Goal: Task Accomplishment & Management: Use online tool/utility

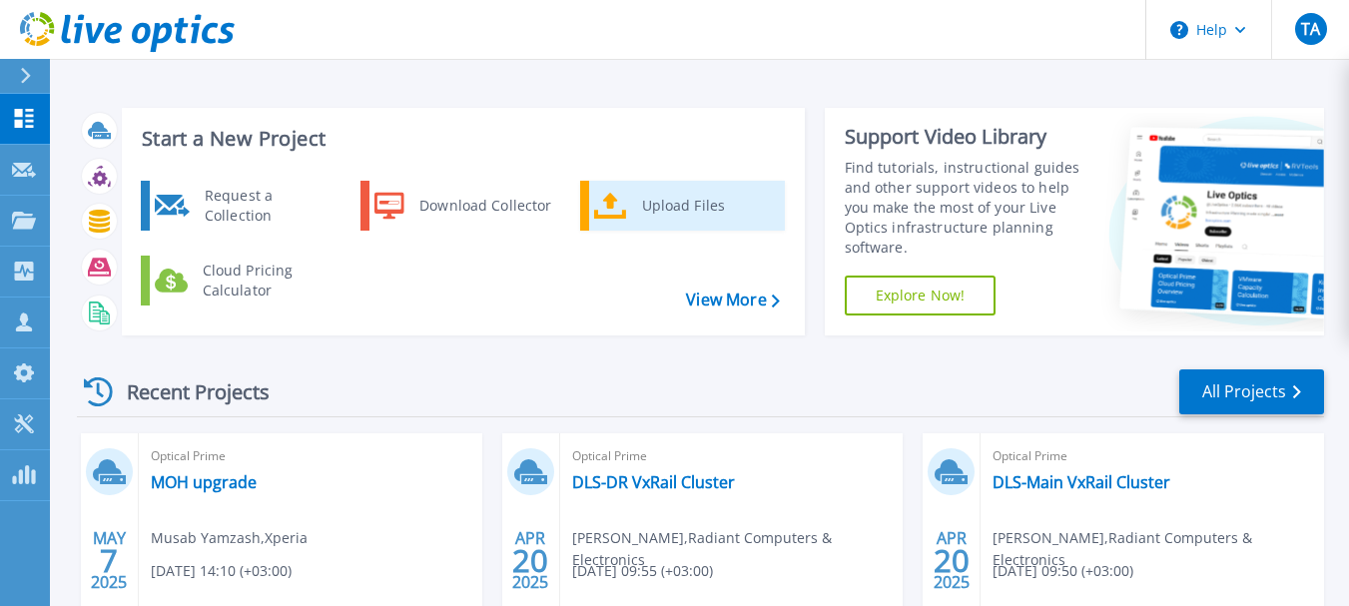
click at [674, 194] on div "Upload Files" at bounding box center [706, 206] width 148 height 40
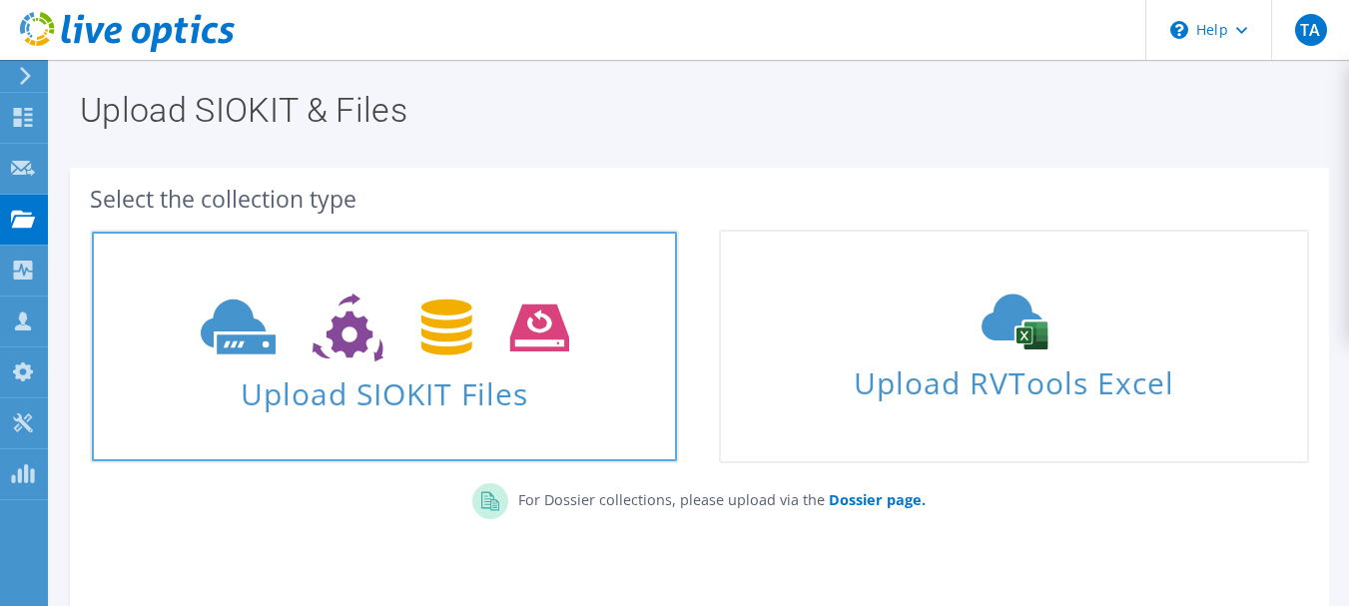
click at [433, 401] on span "Upload SIOKIT Files" at bounding box center [384, 387] width 585 height 43
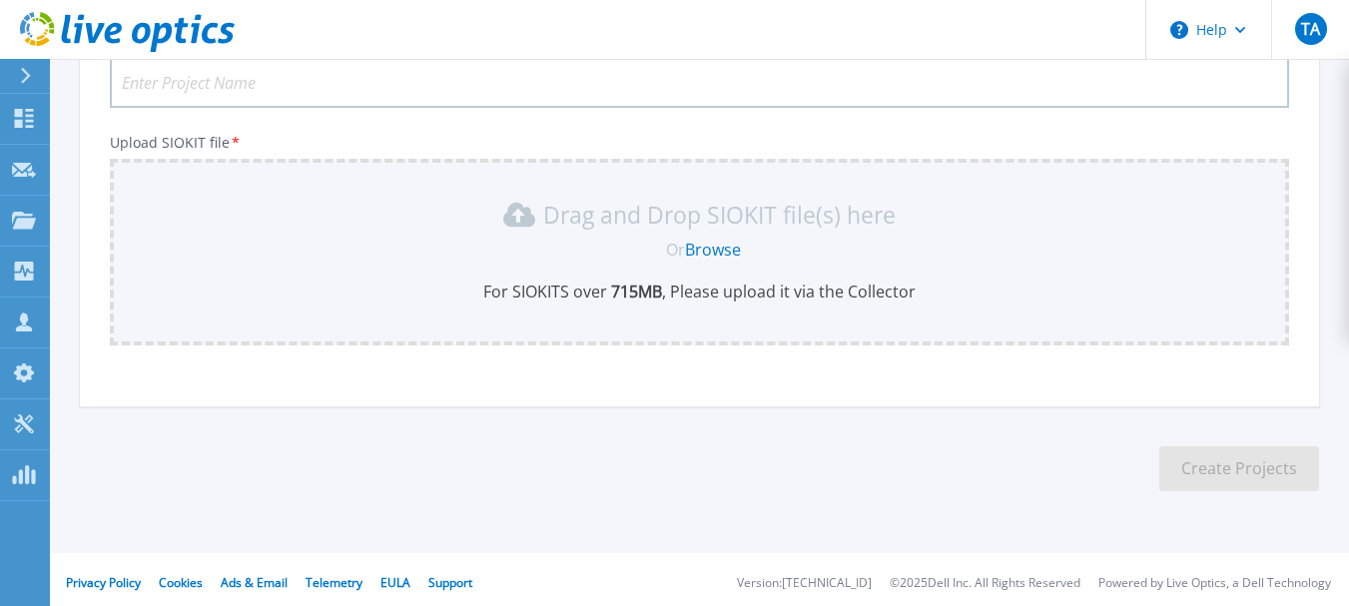
scroll to position [190, 0]
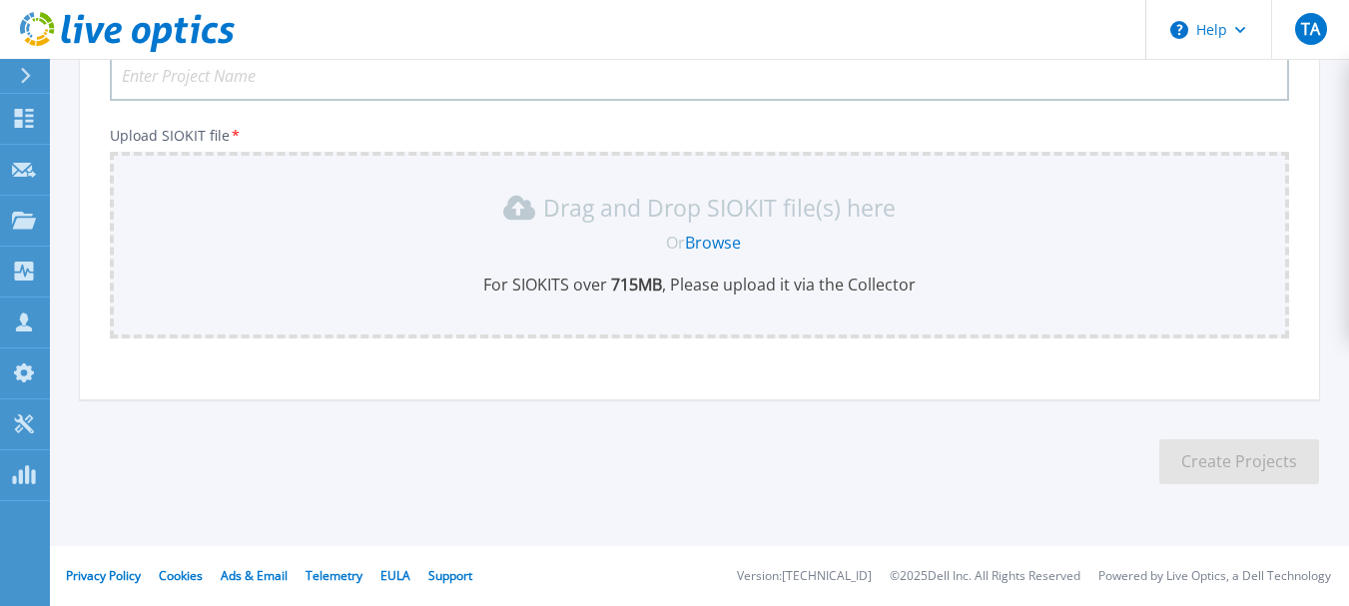
click at [699, 243] on link "Browse" at bounding box center [713, 243] width 56 height 22
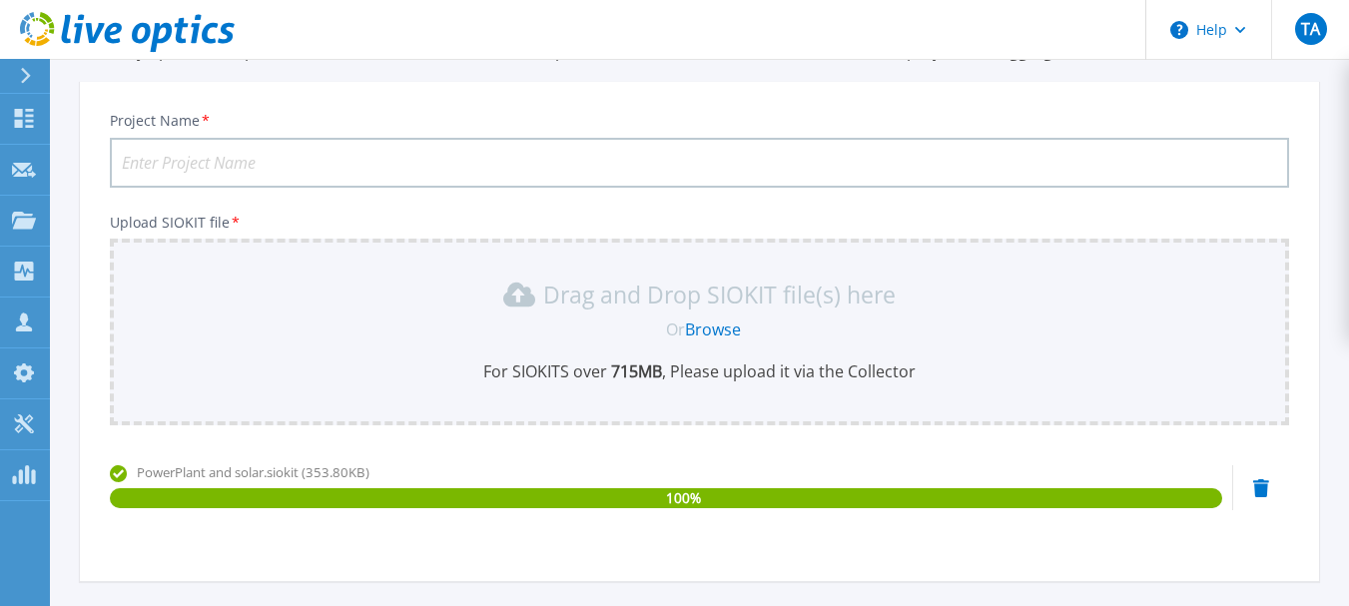
scroll to position [102, 0]
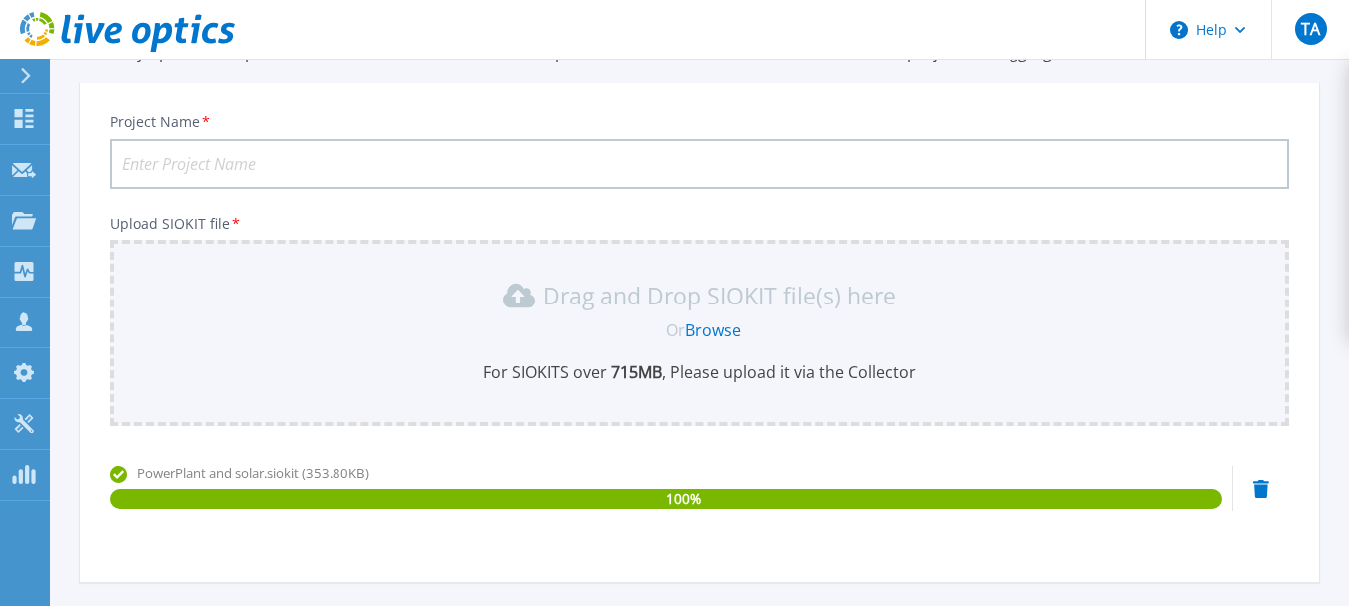
click at [795, 154] on input "Project Name *" at bounding box center [699, 164] width 1179 height 50
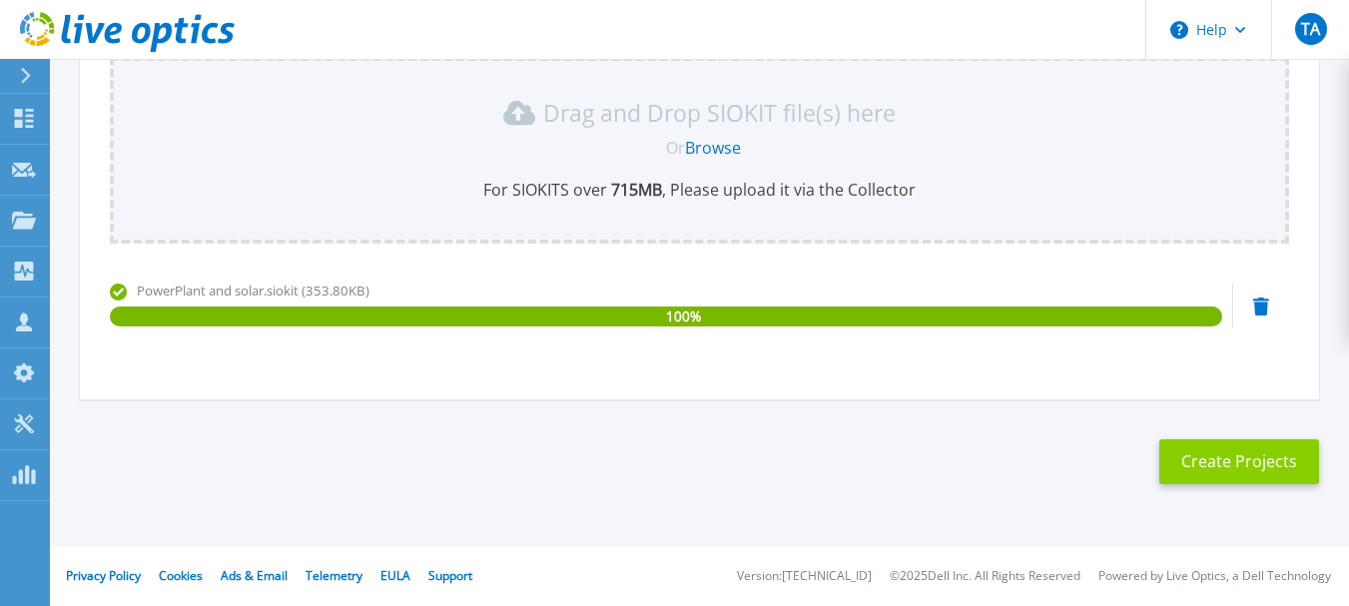
type input "Arab Potash"
click at [1228, 476] on button "Create Projects" at bounding box center [1239, 461] width 160 height 45
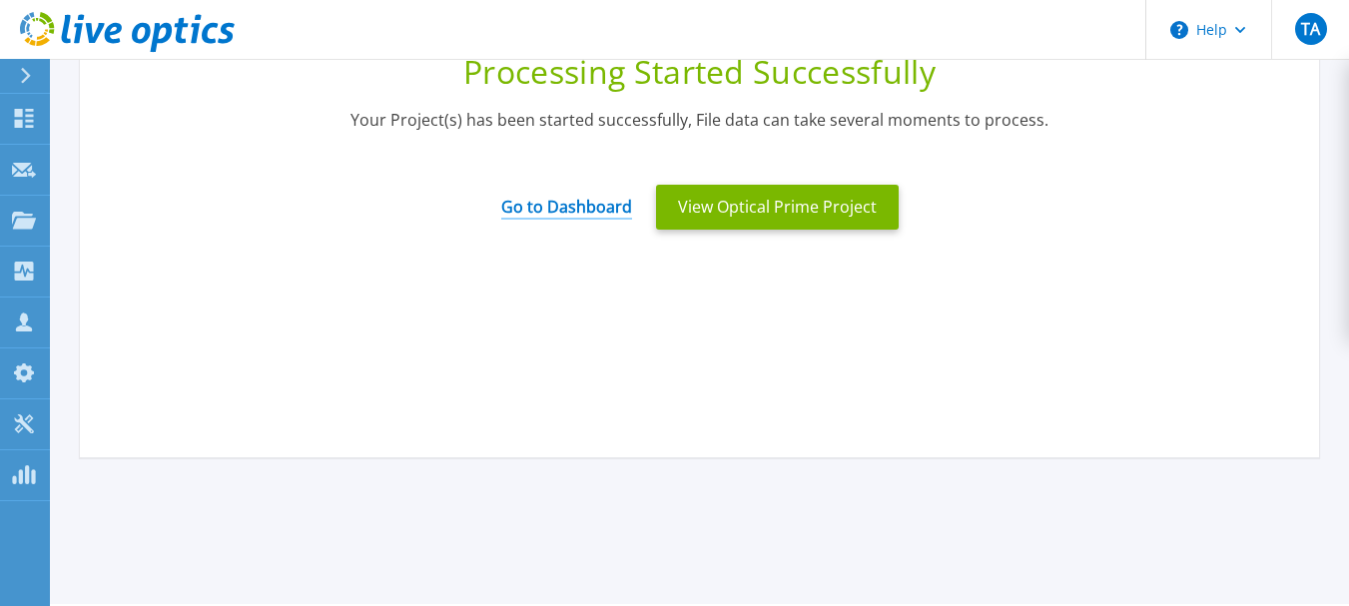
click at [583, 211] on link "Go to Dashboard" at bounding box center [566, 200] width 131 height 39
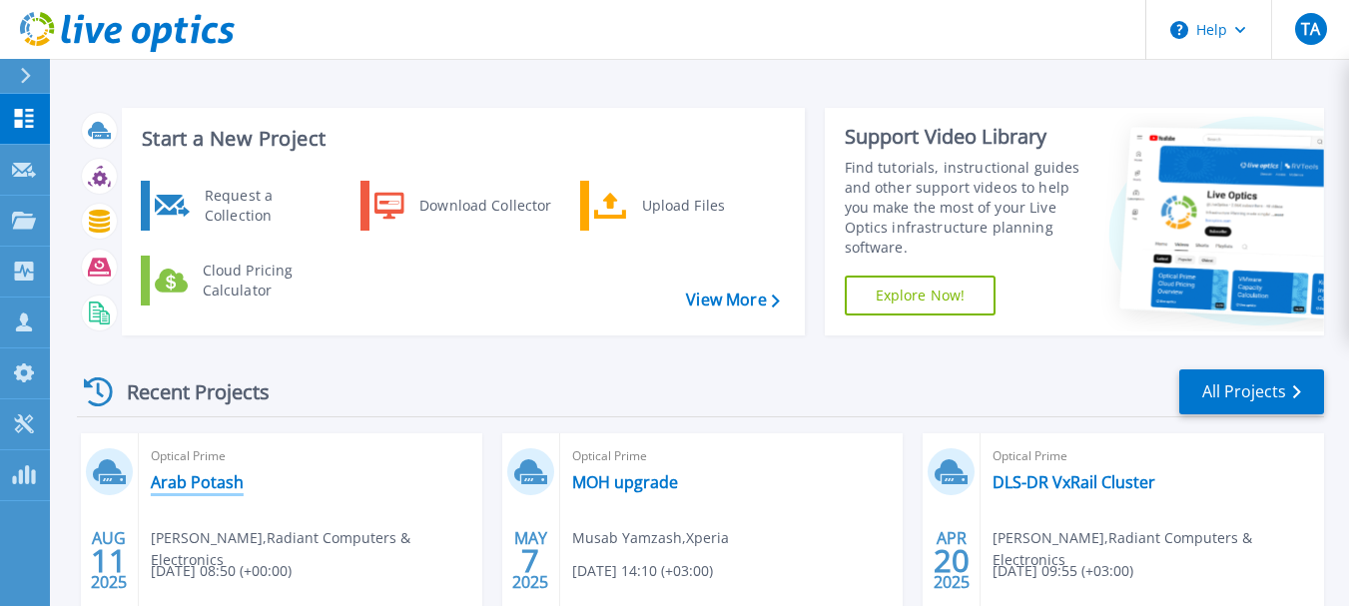
click at [217, 480] on link "Arab Potash" at bounding box center [197, 482] width 93 height 20
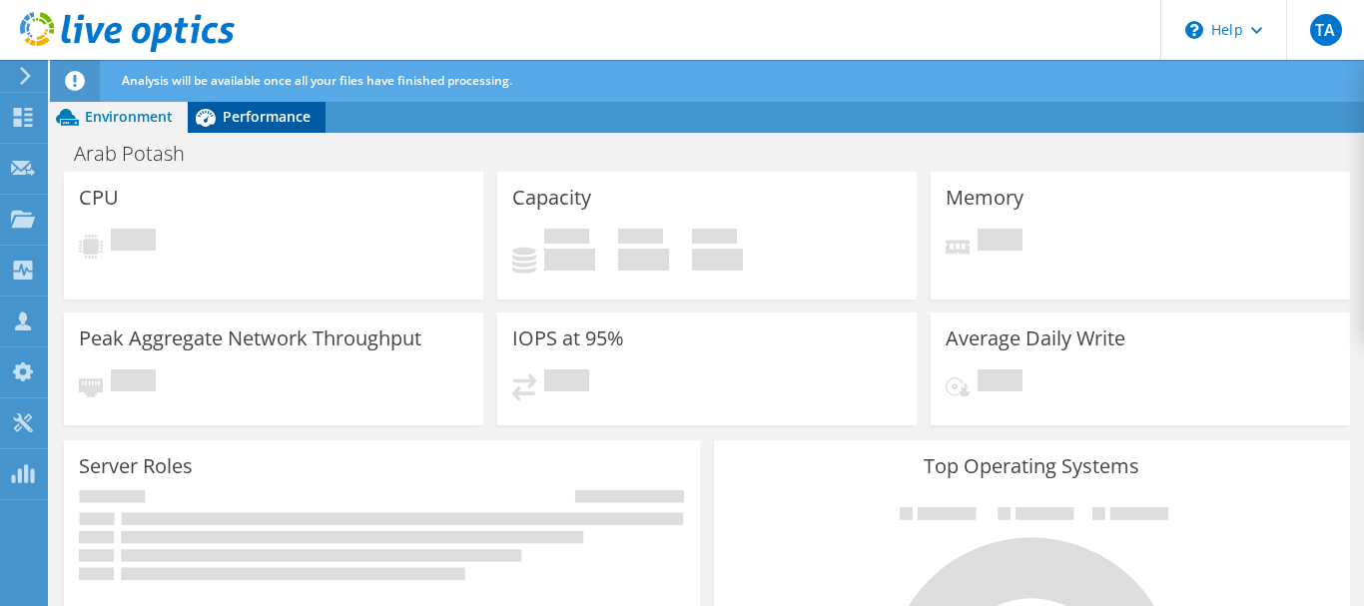
click at [266, 113] on span "Performance" at bounding box center [267, 116] width 88 height 19
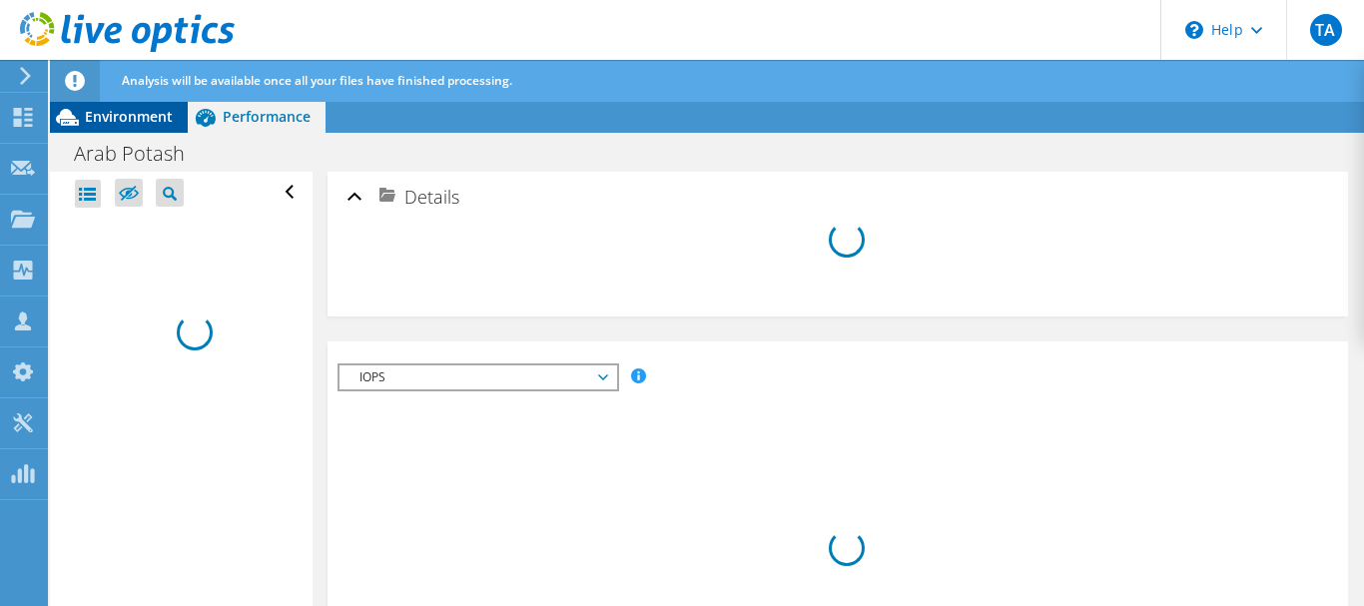
click at [144, 119] on span "Environment" at bounding box center [129, 116] width 88 height 19
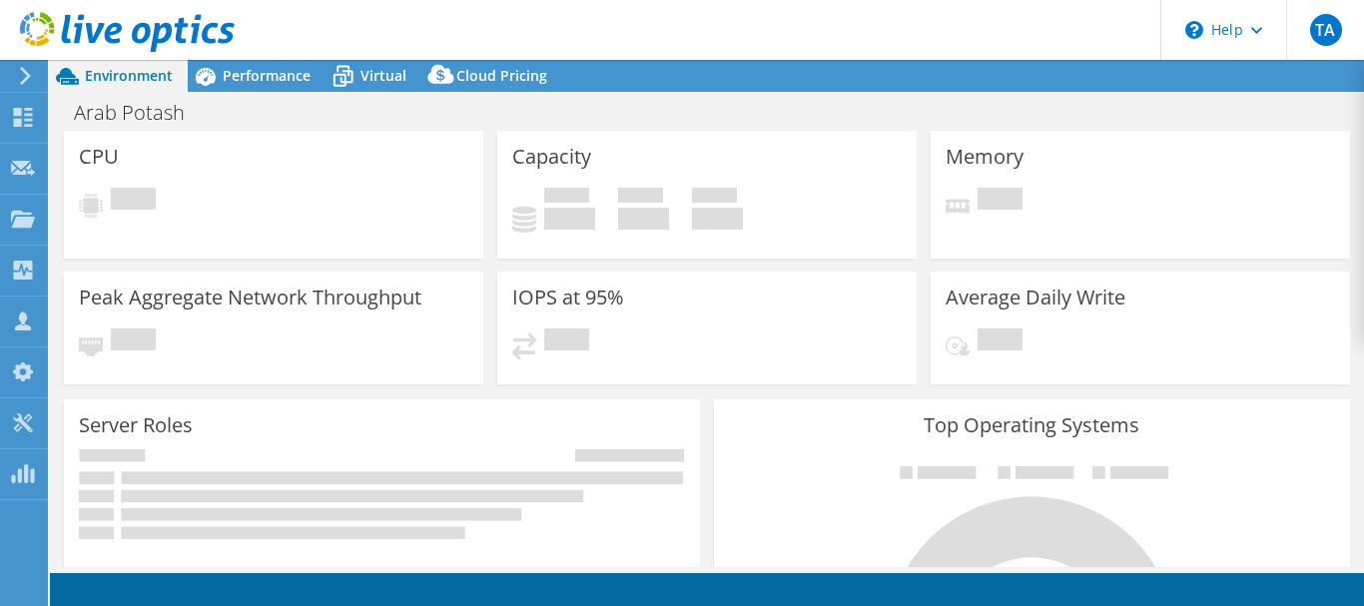
select select "USD"
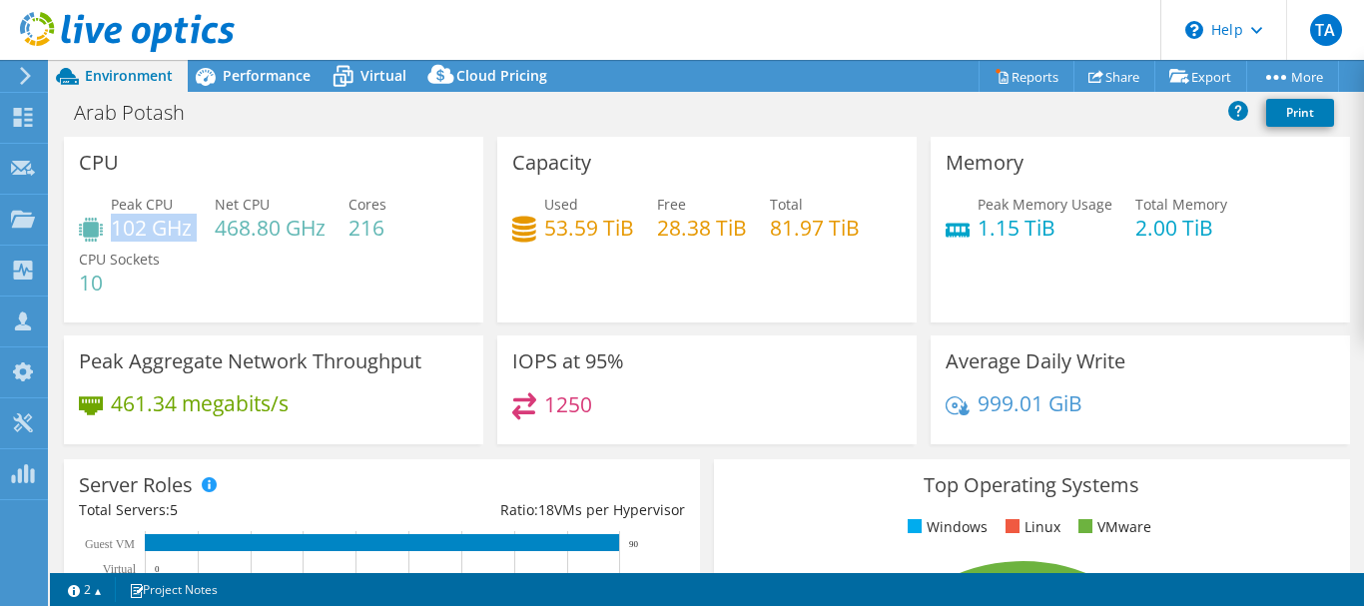
drag, startPoint x: 112, startPoint y: 223, endPoint x: 195, endPoint y: 233, distance: 83.5
click at [195, 233] on div "Peak CPU 102 GHz Net CPU 468.80 GHz Cores 216 CPU Sockets 10" at bounding box center [273, 254] width 389 height 120
click at [148, 221] on h4 "102 GHz" at bounding box center [151, 228] width 81 height 22
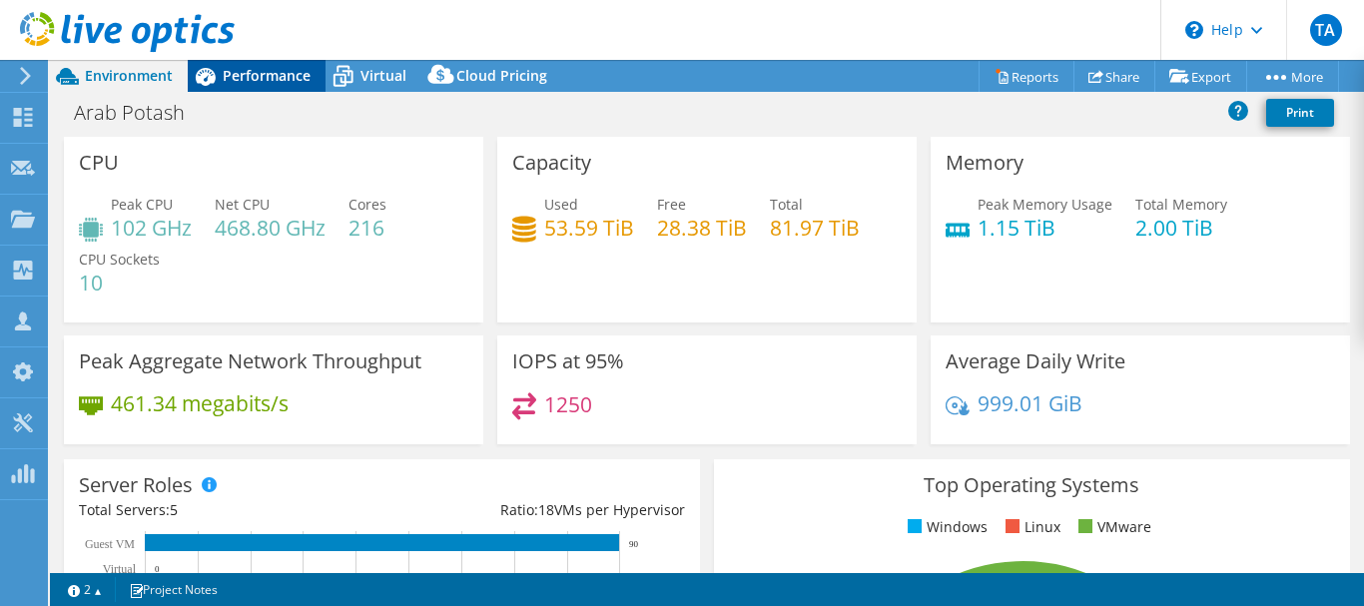
click at [239, 83] on span "Performance" at bounding box center [267, 75] width 88 height 19
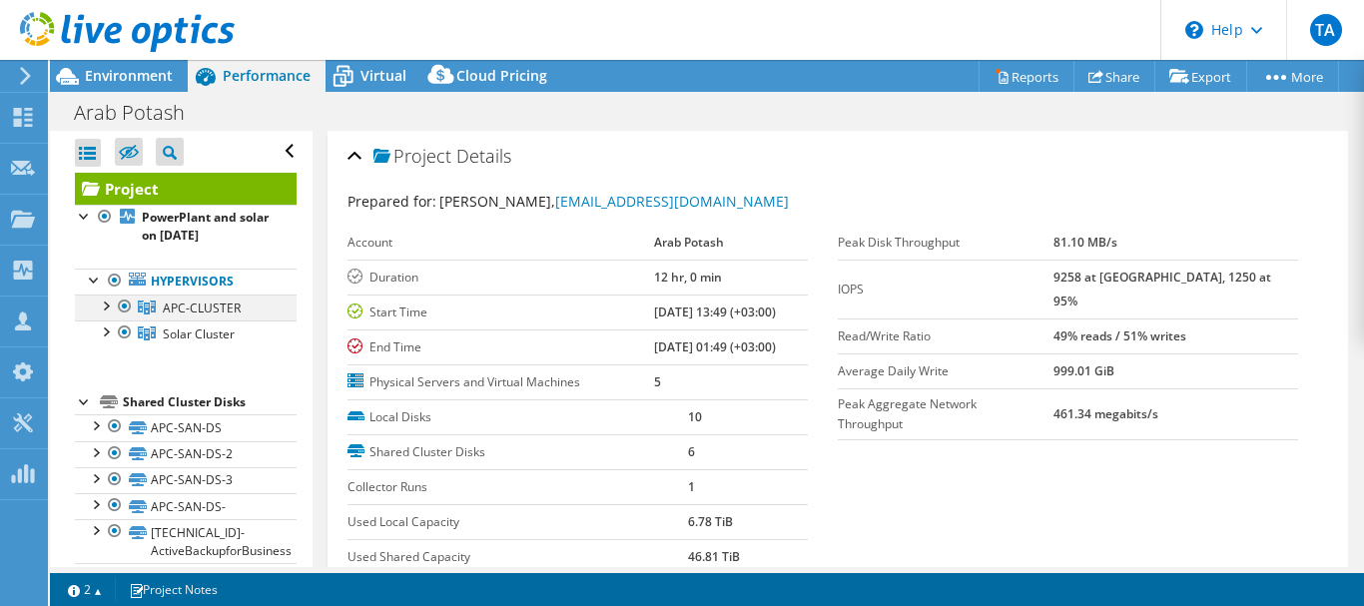
click at [111, 305] on div at bounding box center [105, 305] width 20 height 20
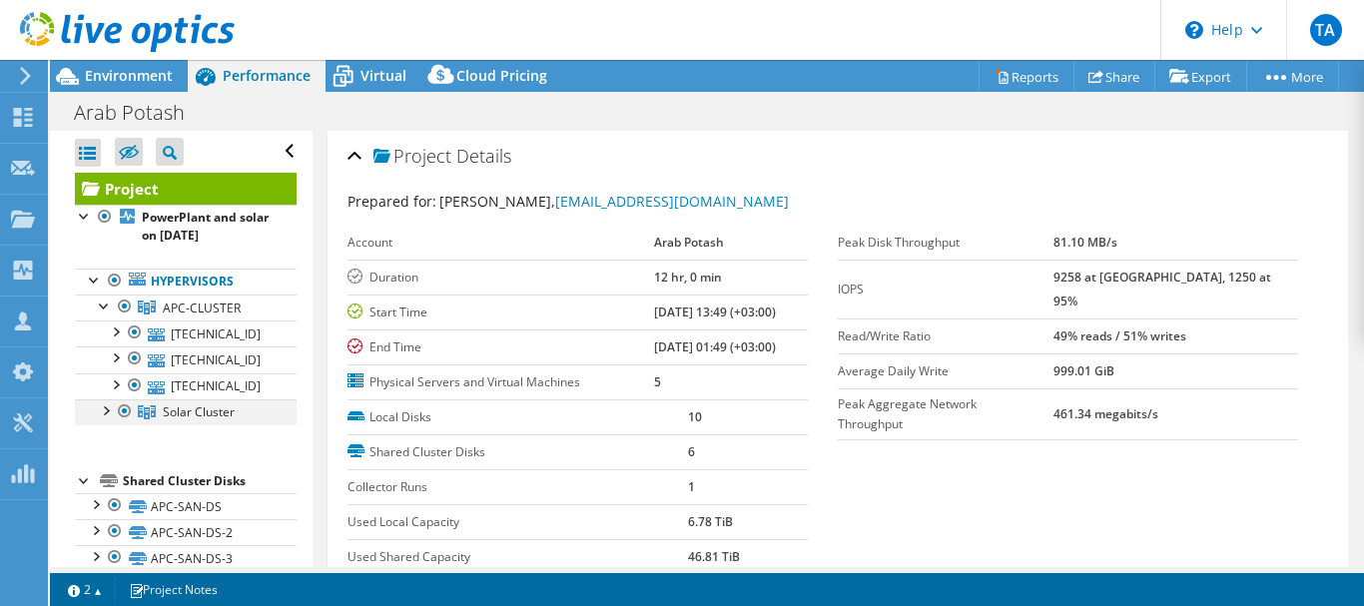
click at [106, 407] on div at bounding box center [105, 409] width 20 height 20
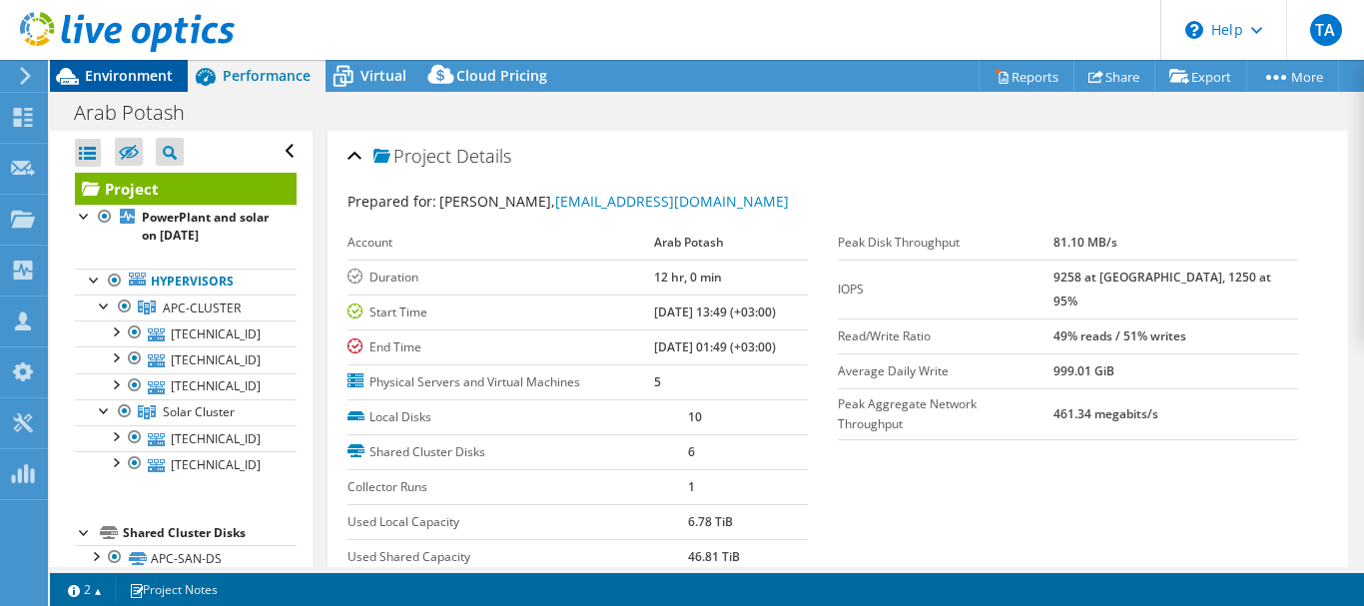
click at [149, 73] on span "Environment" at bounding box center [129, 75] width 88 height 19
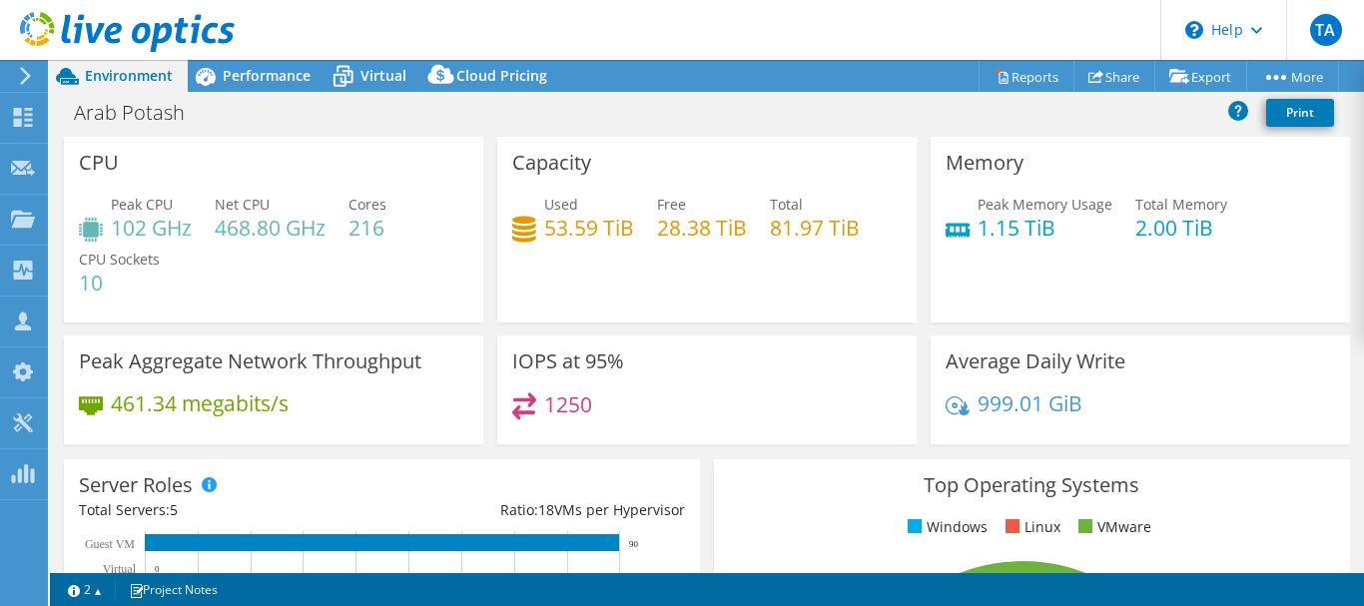
click at [134, 229] on h4 "102 GHz" at bounding box center [151, 228] width 81 height 22
click at [239, 232] on h4 "468.80 GHz" at bounding box center [270, 228] width 111 height 22
drag, startPoint x: 1044, startPoint y: 226, endPoint x: 972, endPoint y: 231, distance: 73.1
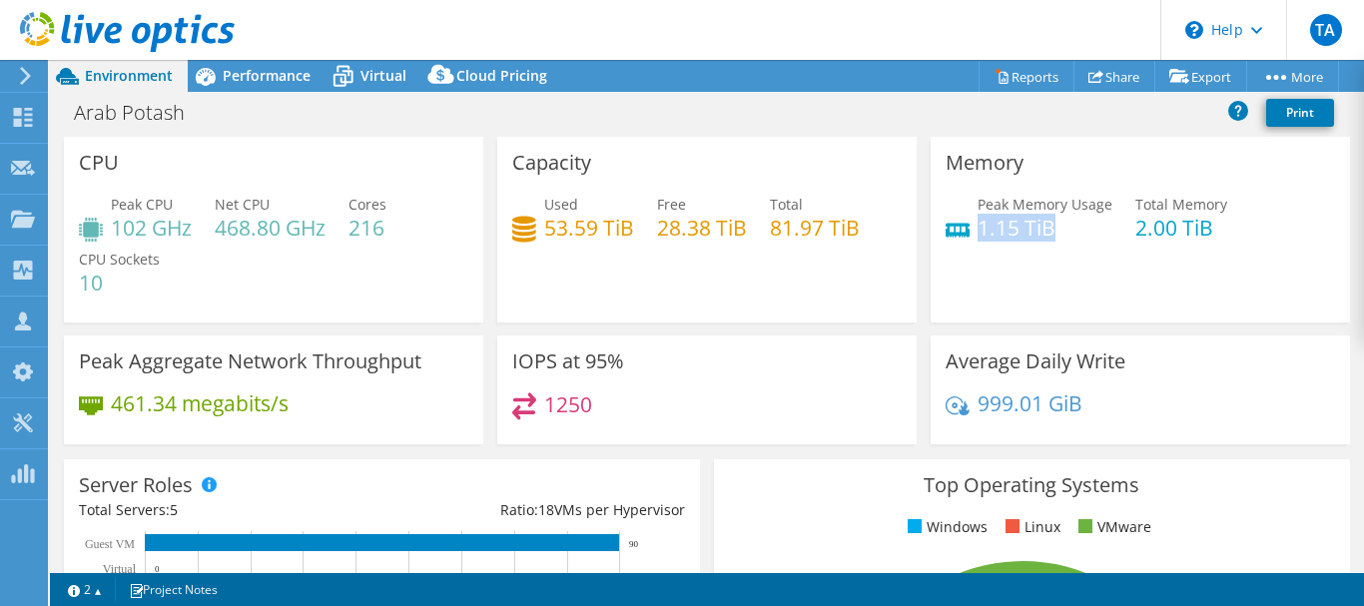
click at [978, 231] on h4 "1.15 TiB" at bounding box center [1045, 228] width 135 height 22
click at [987, 230] on h4 "1.15 TiB" at bounding box center [1045, 228] width 135 height 22
click at [550, 401] on h4 "1250" at bounding box center [568, 404] width 48 height 22
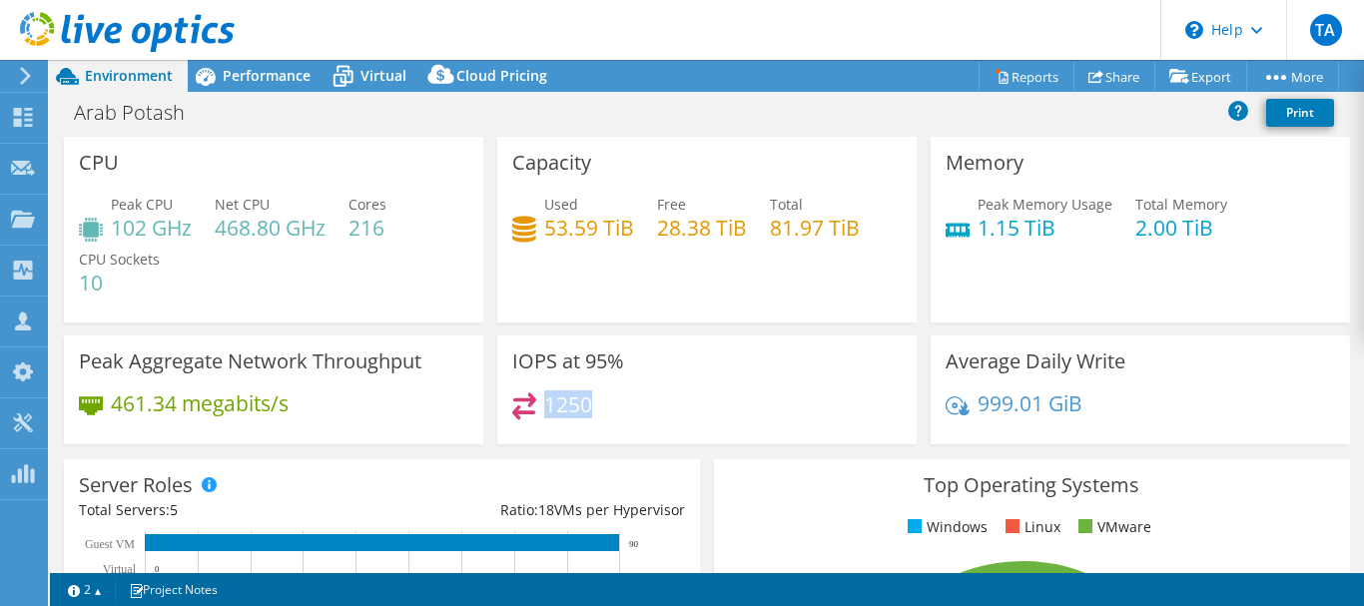
click at [550, 401] on h4 "1250" at bounding box center [568, 404] width 48 height 22
click at [124, 405] on h4 "461.34 megabits/s" at bounding box center [200, 403] width 178 height 22
click at [142, 406] on h4 "461.34 megabits/s" at bounding box center [200, 403] width 178 height 22
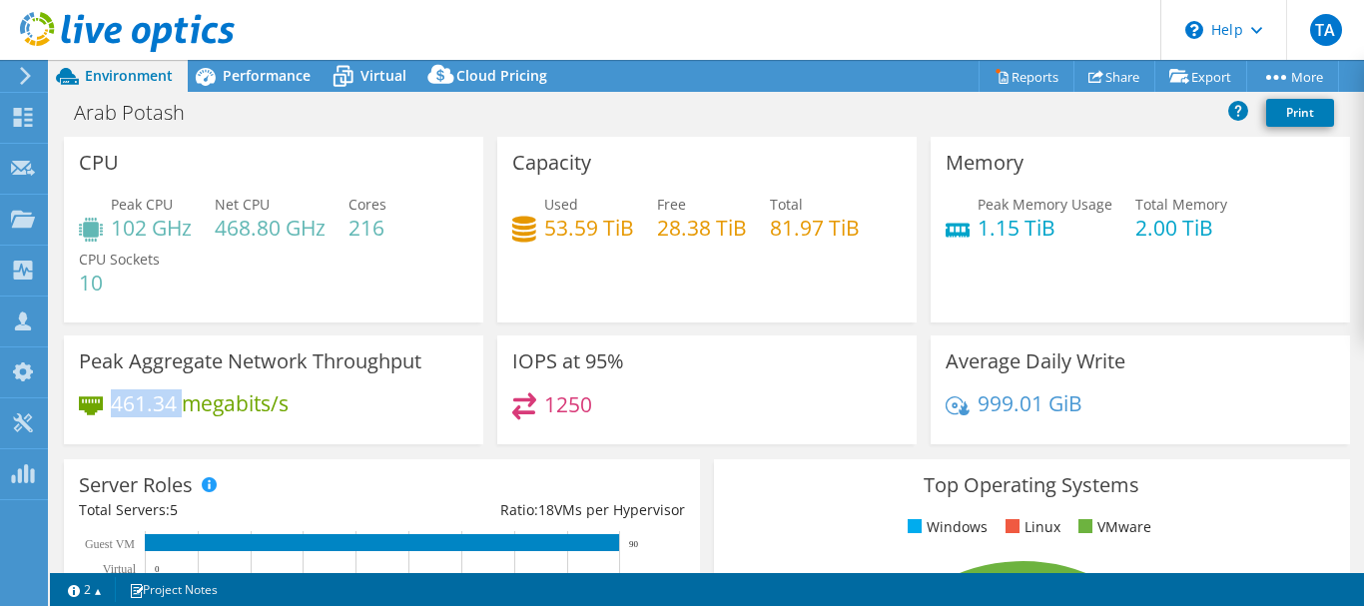
click at [142, 406] on h4 "461.34 megabits/s" at bounding box center [200, 403] width 178 height 22
click at [185, 410] on h4 "461.34 megabits/s" at bounding box center [200, 403] width 178 height 22
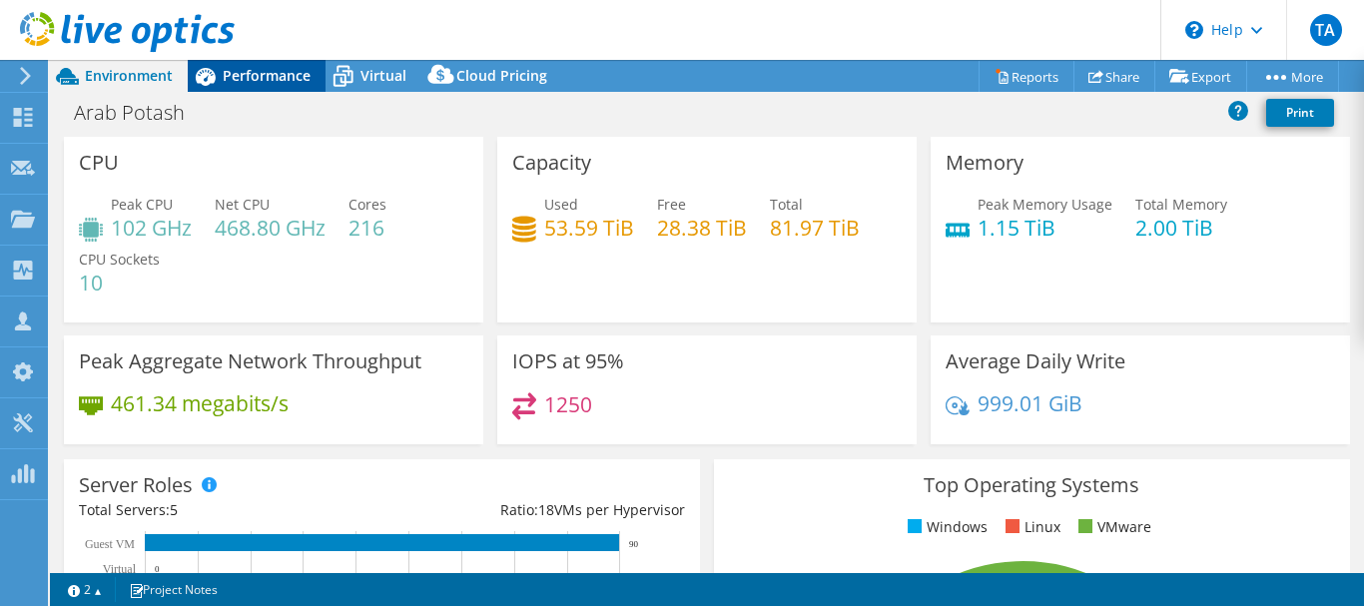
click at [282, 71] on span "Performance" at bounding box center [267, 75] width 88 height 19
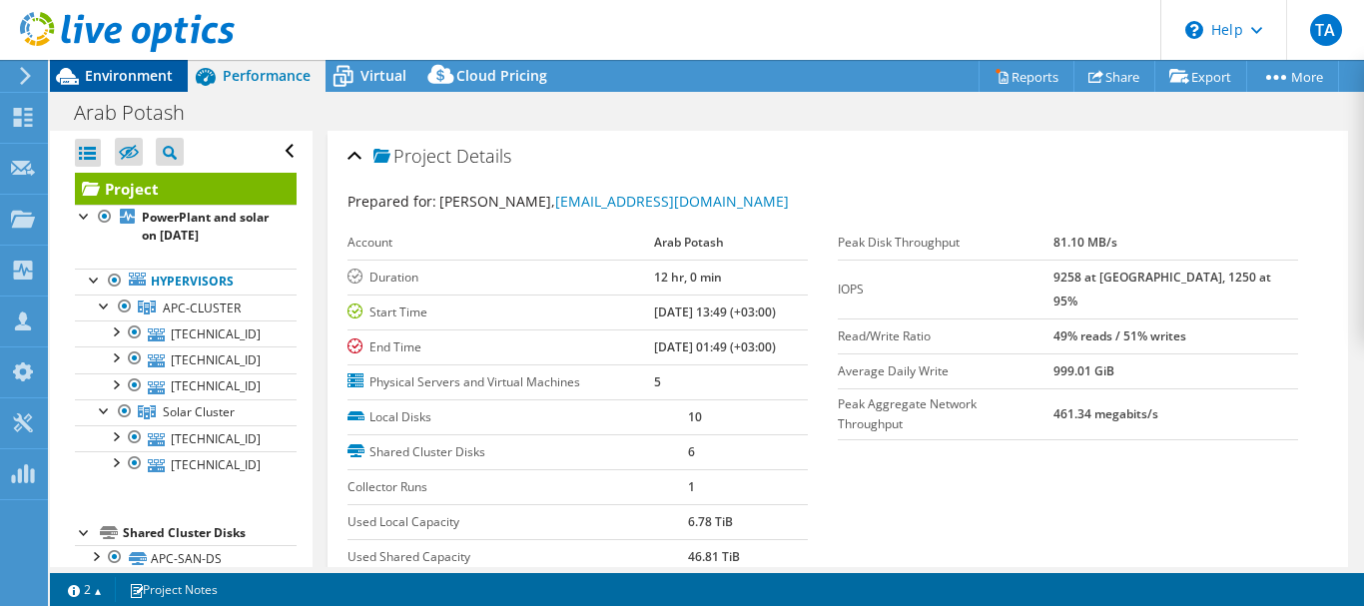
click at [153, 72] on span "Environment" at bounding box center [129, 75] width 88 height 19
